Goal: Browse casually: Explore the website without a specific task or goal

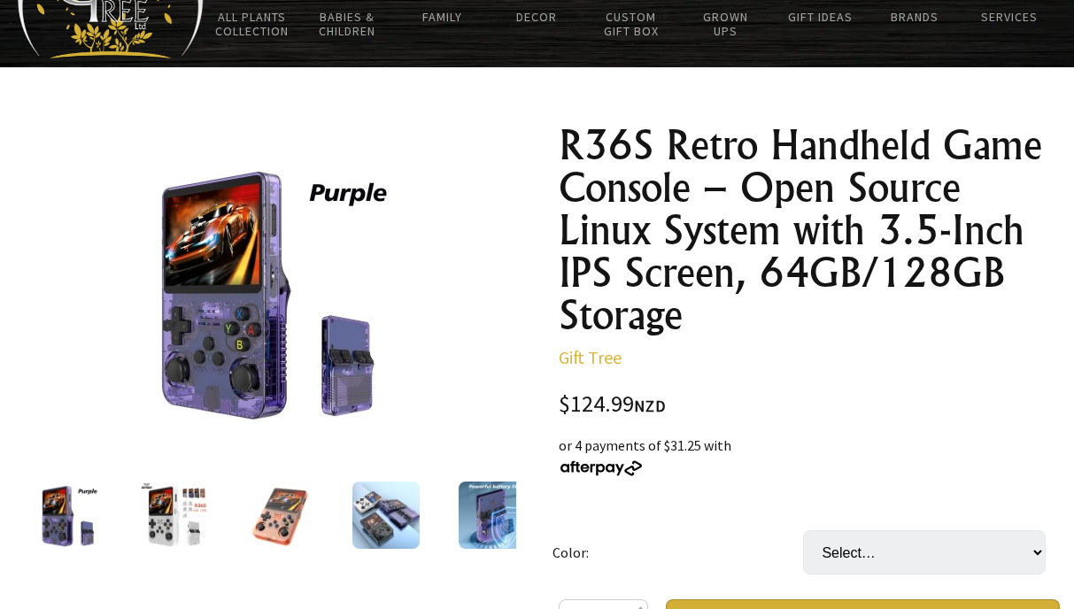
click at [161, 506] on img at bounding box center [173, 515] width 67 height 67
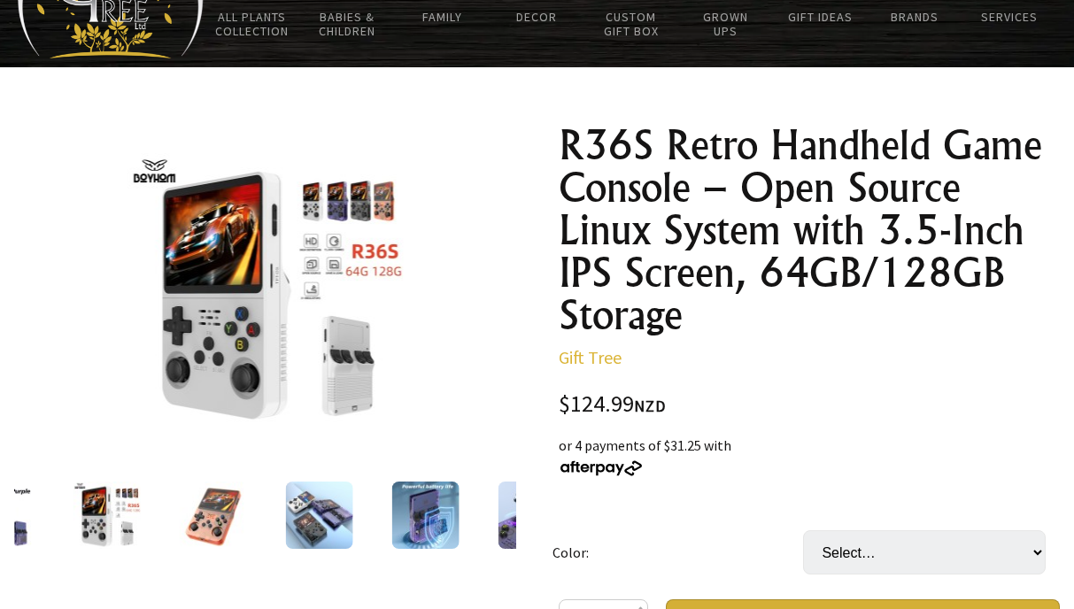
click at [223, 509] on img at bounding box center [213, 515] width 67 height 67
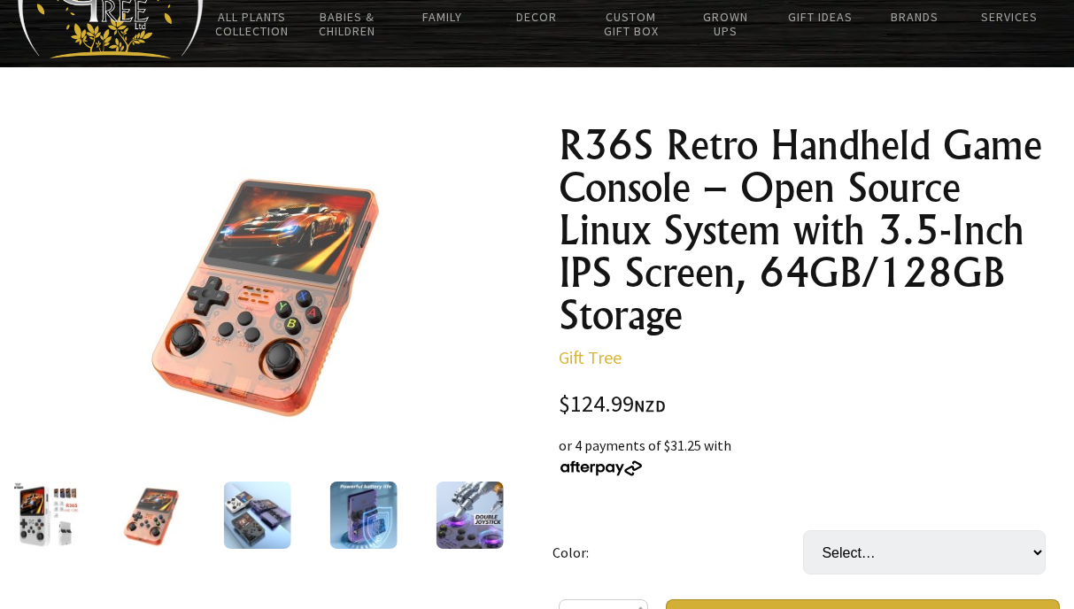
click at [272, 512] on img at bounding box center [257, 515] width 67 height 67
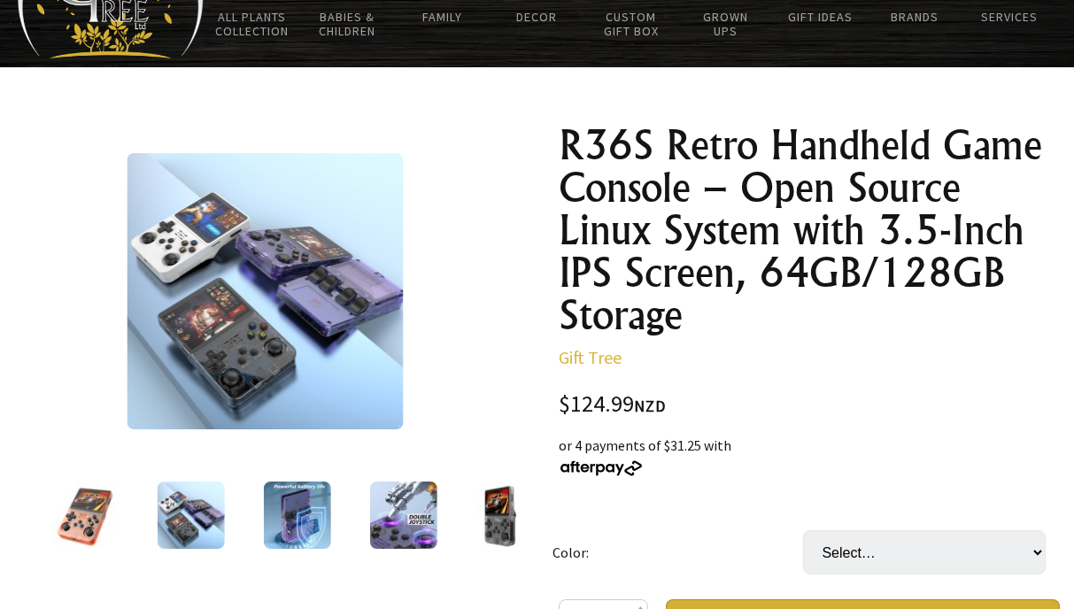
click at [331, 510] on div at bounding box center [297, 515] width 106 height 74
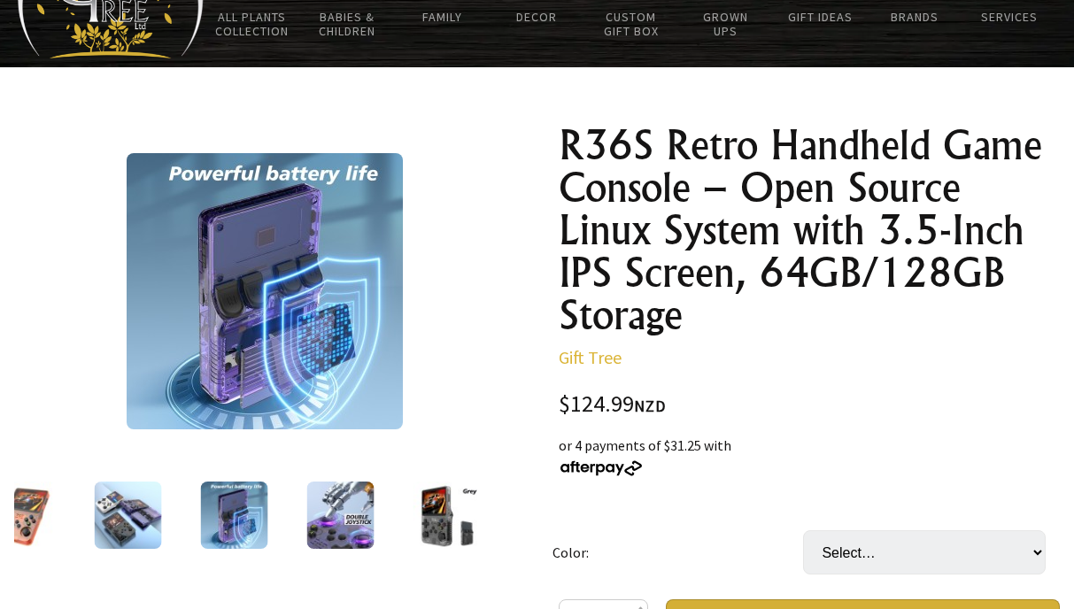
click at [392, 510] on div at bounding box center [220, 515] width 502 height 74
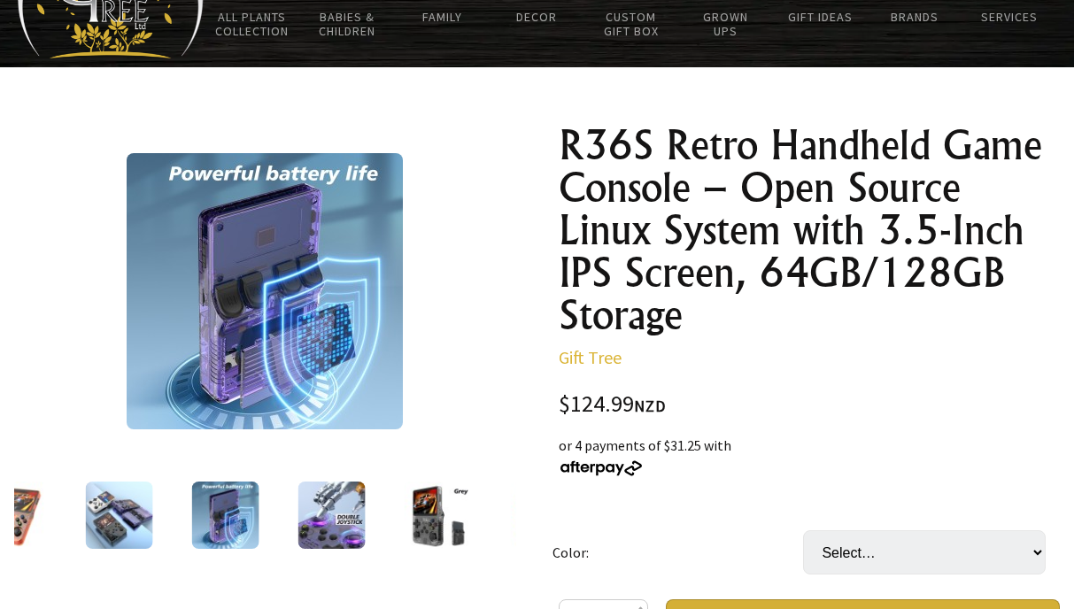
click at [343, 515] on img at bounding box center [331, 515] width 67 height 67
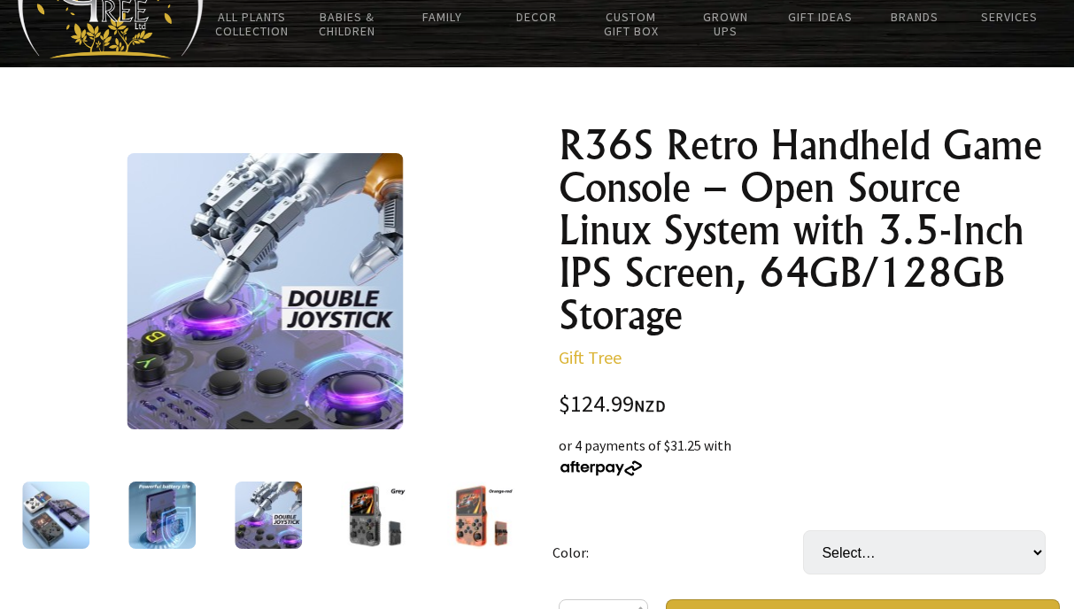
click at [407, 515] on div at bounding box center [374, 515] width 106 height 74
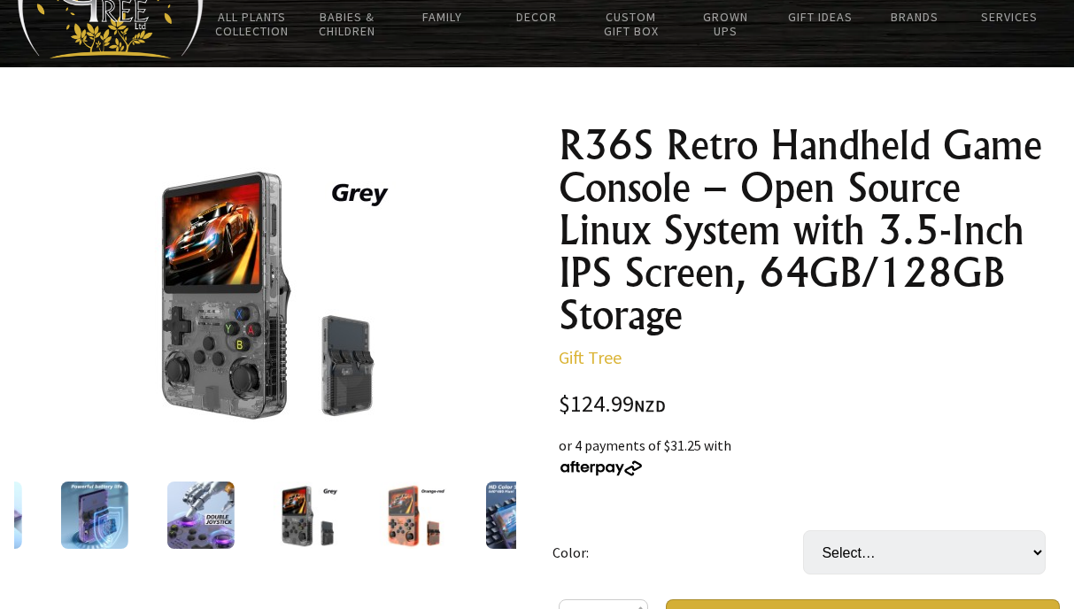
click at [457, 517] on div at bounding box center [413, 515] width 106 height 74
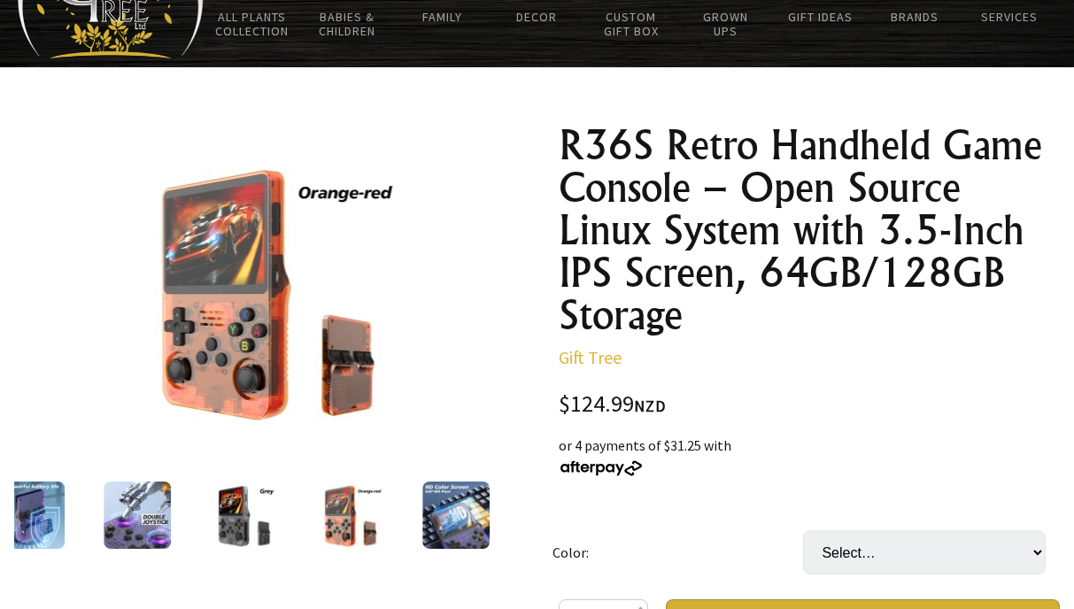
click at [470, 518] on img at bounding box center [455, 515] width 67 height 67
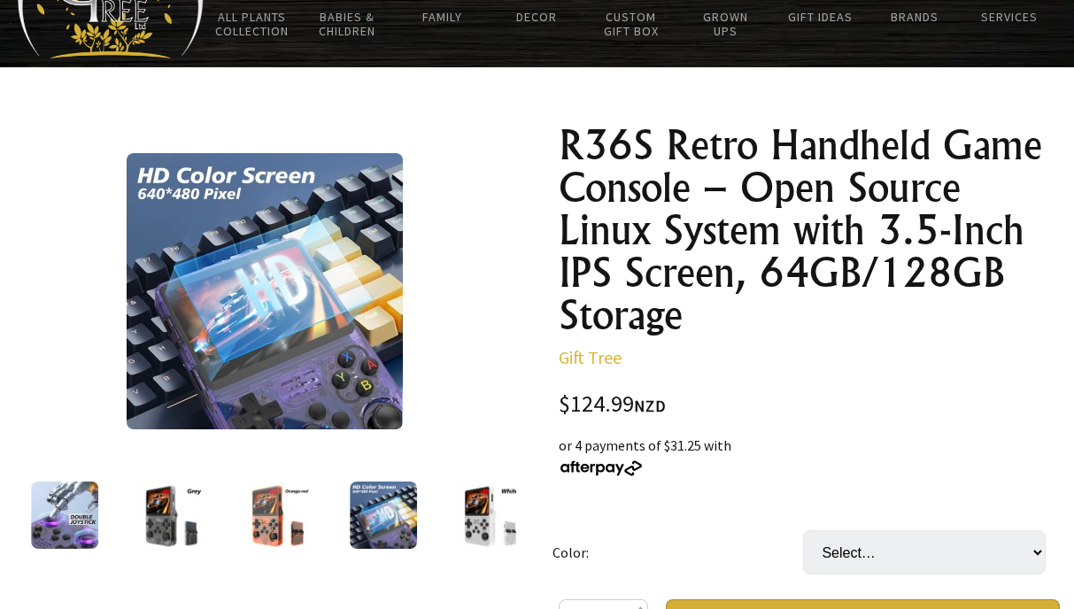
click at [470, 518] on img at bounding box center [489, 515] width 67 height 67
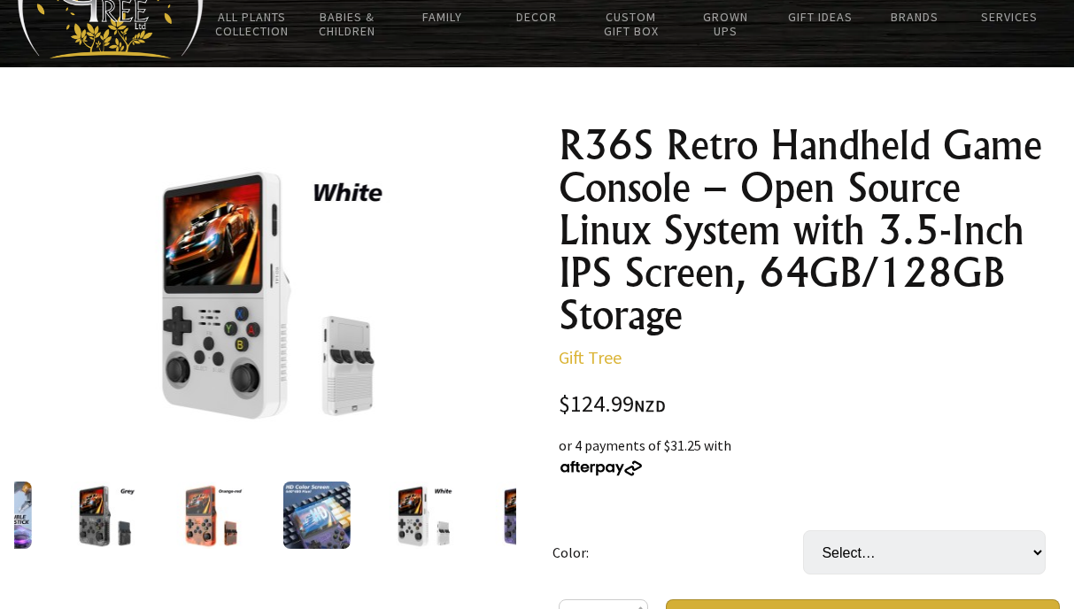
click at [336, 517] on img at bounding box center [316, 515] width 67 height 67
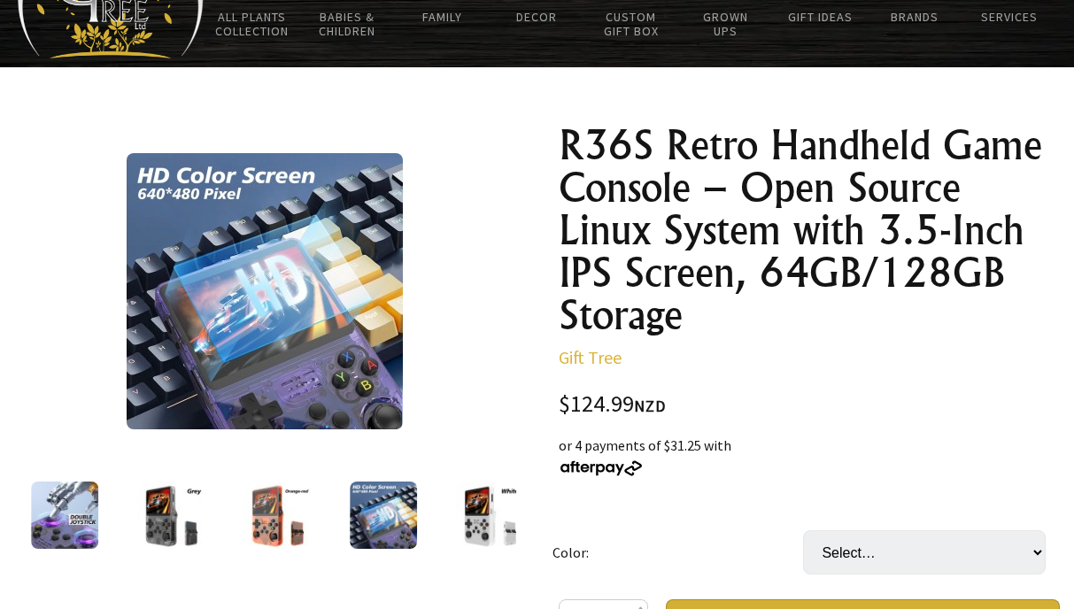
click at [484, 522] on img at bounding box center [489, 515] width 67 height 67
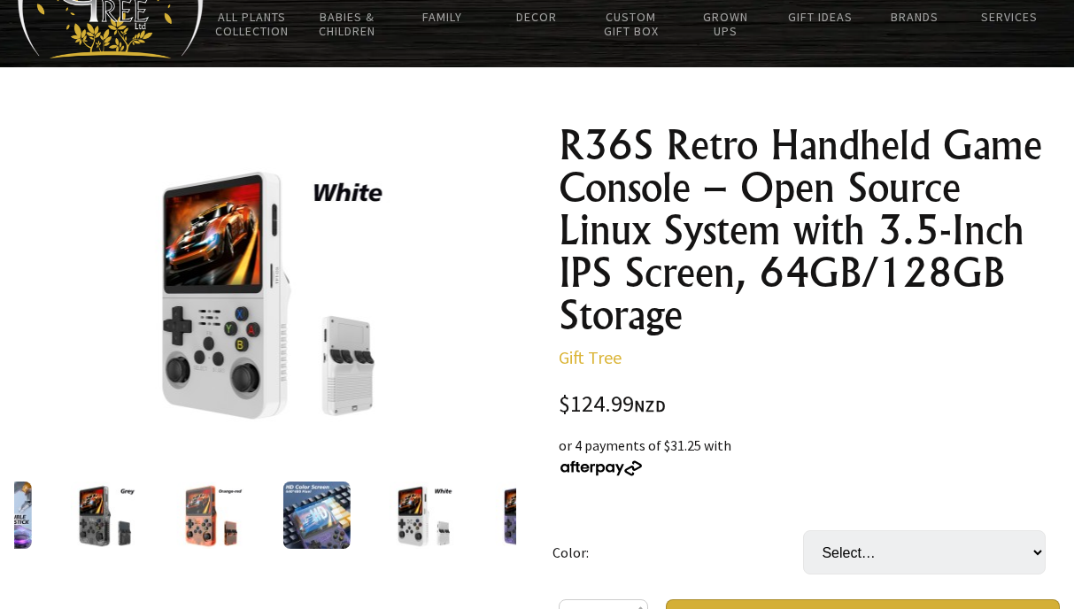
click at [512, 521] on img at bounding box center [529, 515] width 67 height 67
